Goal: Information Seeking & Learning: Learn about a topic

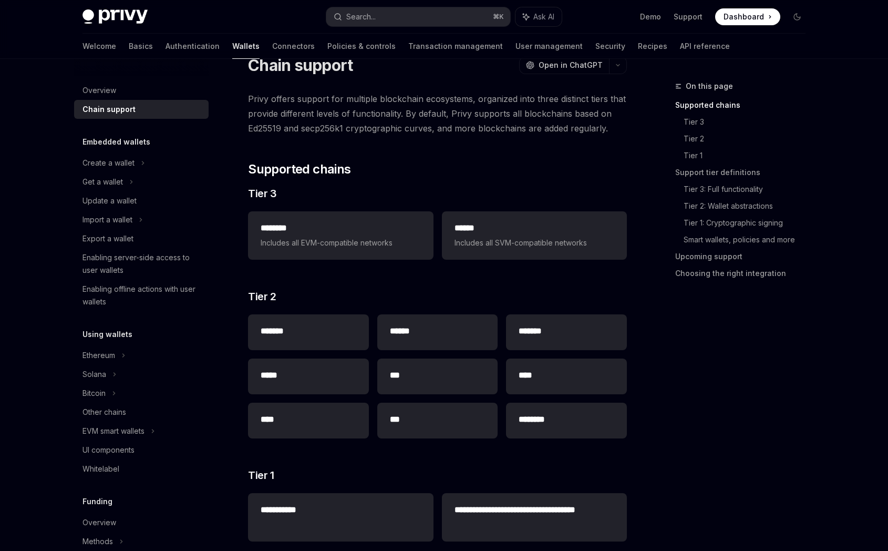
scroll to position [42, 0]
click at [392, 240] on span "Includes all EVM-compatible networks" at bounding box center [341, 242] width 160 height 13
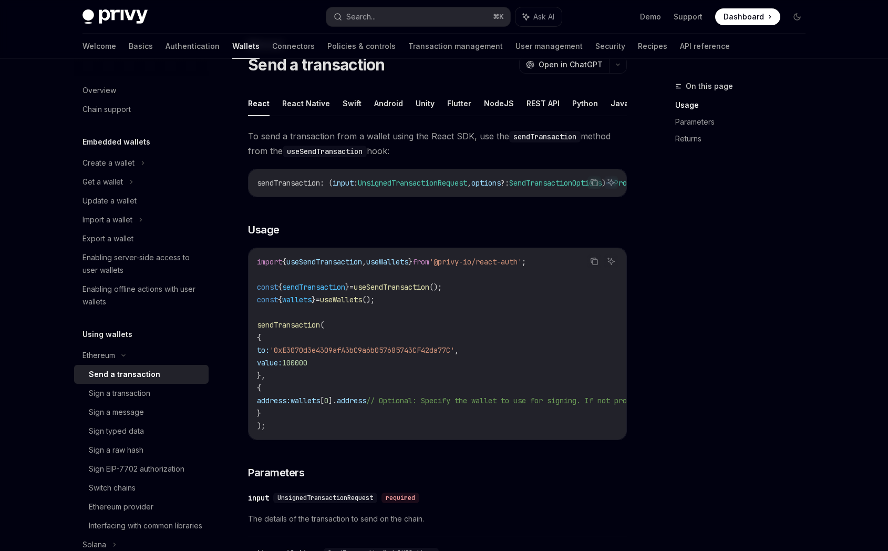
type textarea "*"
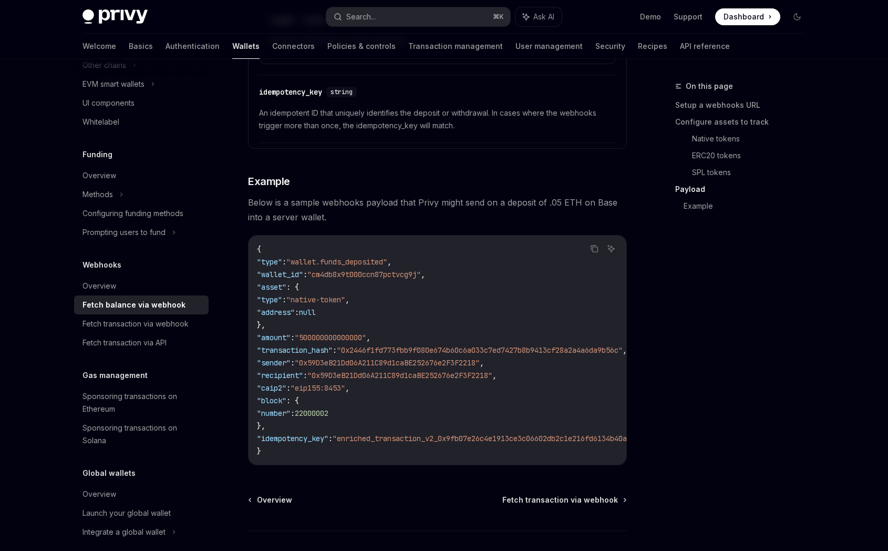
scroll to position [1801, 0]
